Goal: Information Seeking & Learning: Learn about a topic

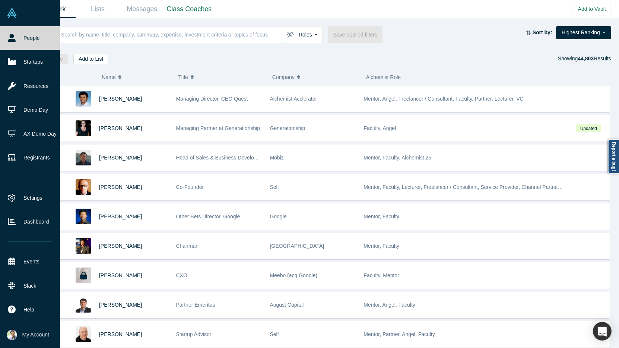
click at [17, 39] on link "People" at bounding box center [30, 38] width 60 height 24
